Goal: Transaction & Acquisition: Subscribe to service/newsletter

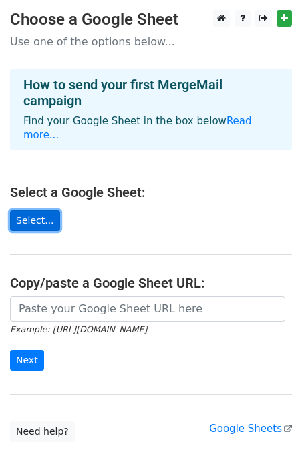
click at [44, 210] on link "Select..." at bounding box center [35, 220] width 50 height 21
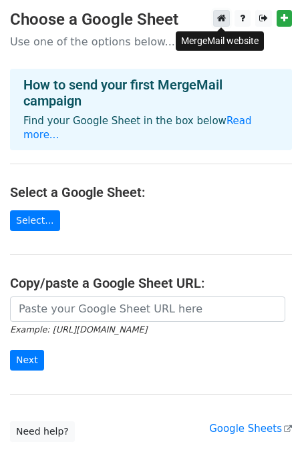
click at [222, 17] on icon at bounding box center [221, 17] width 9 height 9
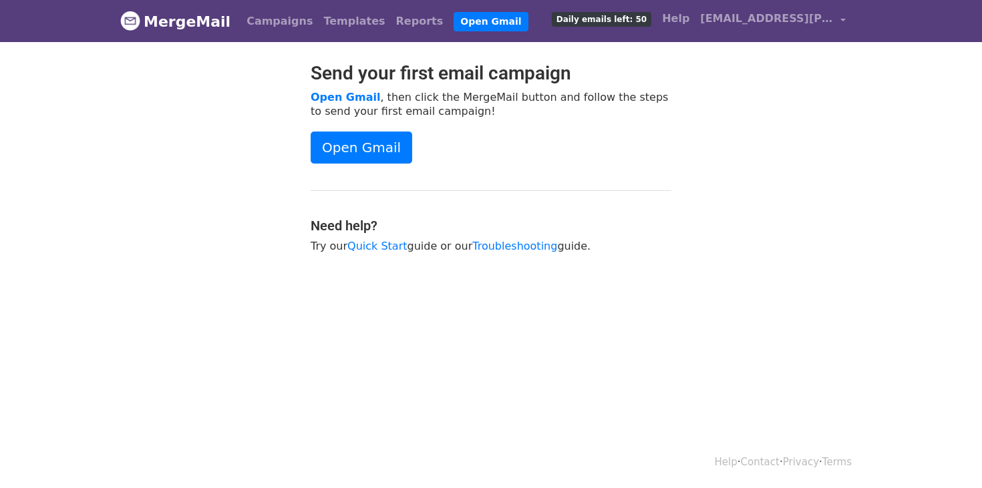
click at [599, 13] on span "Daily emails left: 50" at bounding box center [602, 19] width 100 height 15
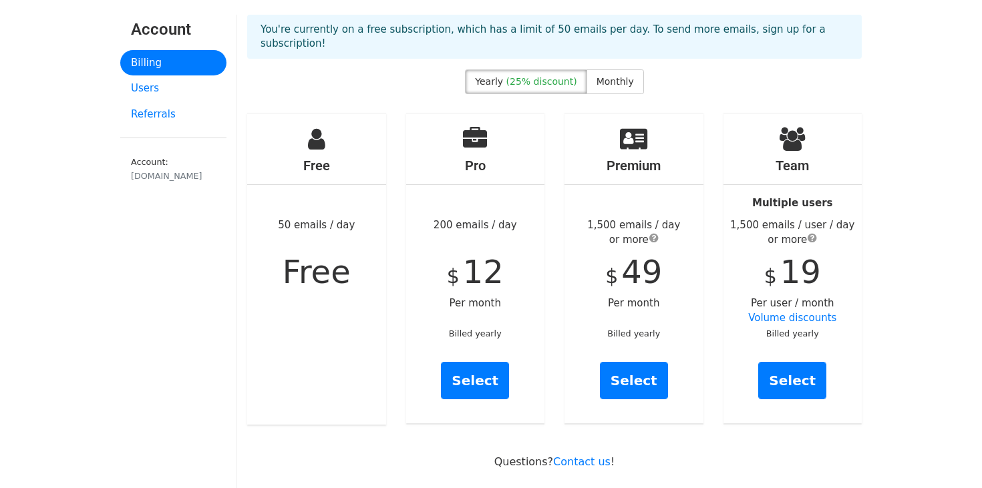
scroll to position [37, 0]
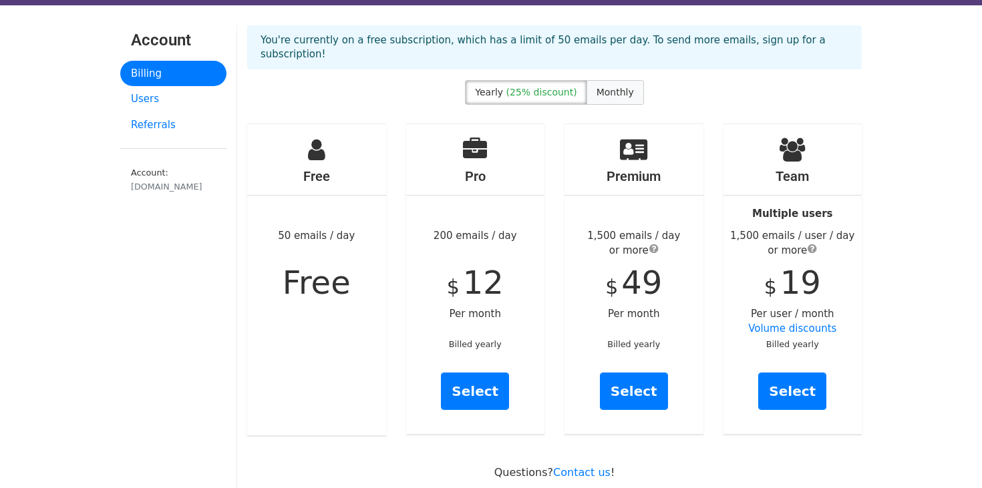
click at [619, 87] on span "Monthly" at bounding box center [615, 92] width 37 height 11
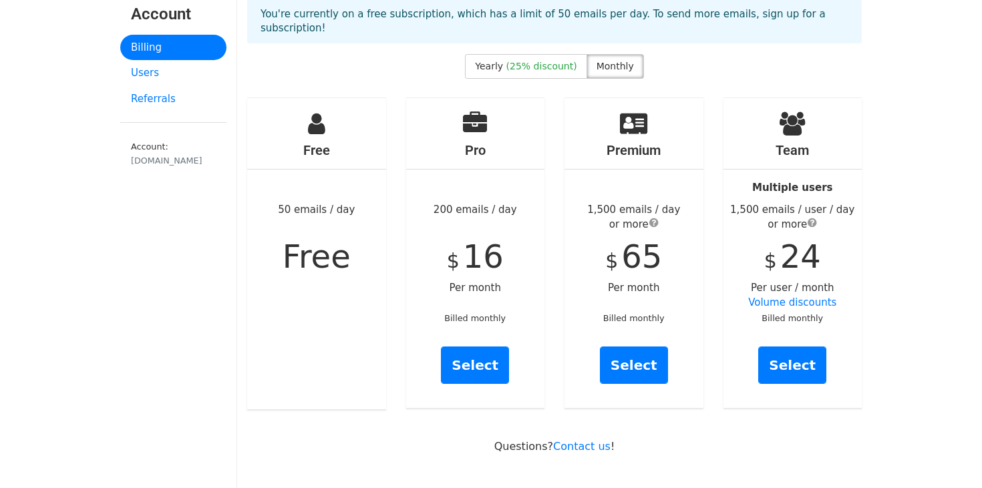
scroll to position [66, 0]
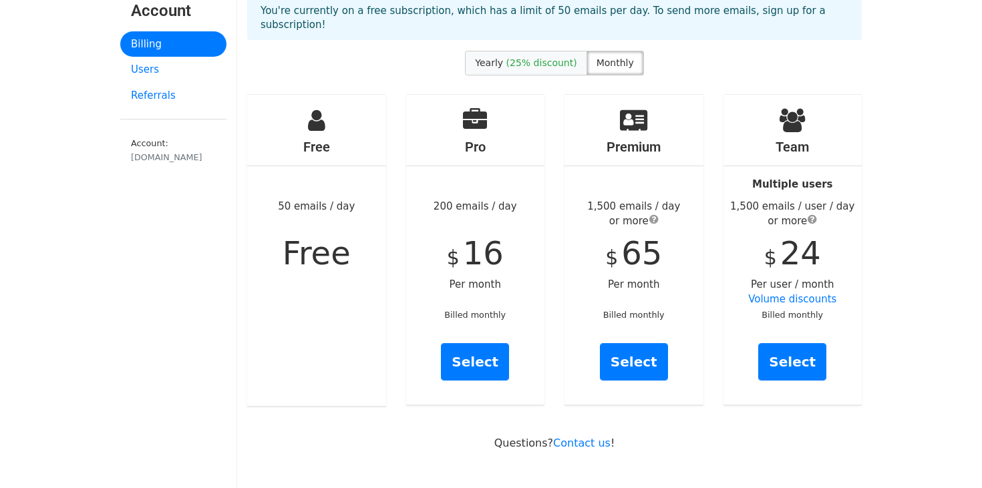
click at [537, 57] on span "(25% discount)" at bounding box center [541, 62] width 71 height 11
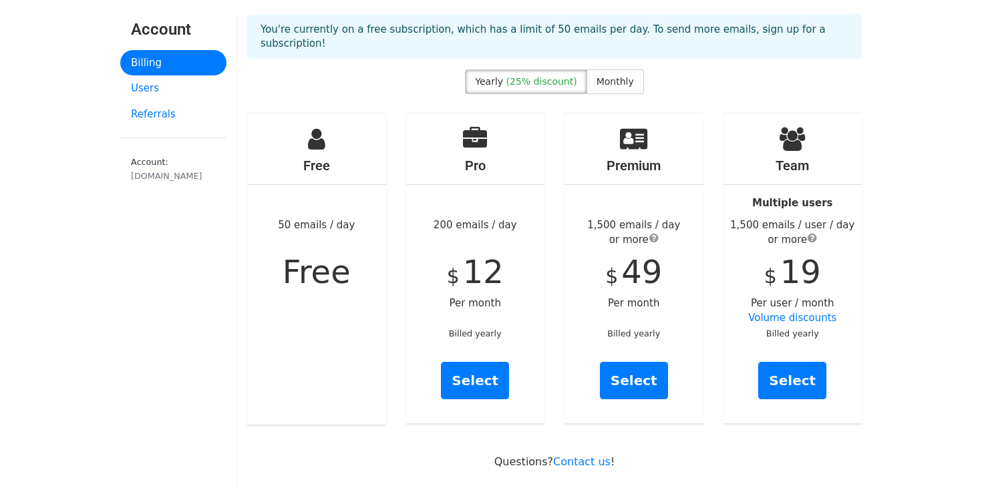
scroll to position [51, 0]
